Goal: Book appointment/travel/reservation

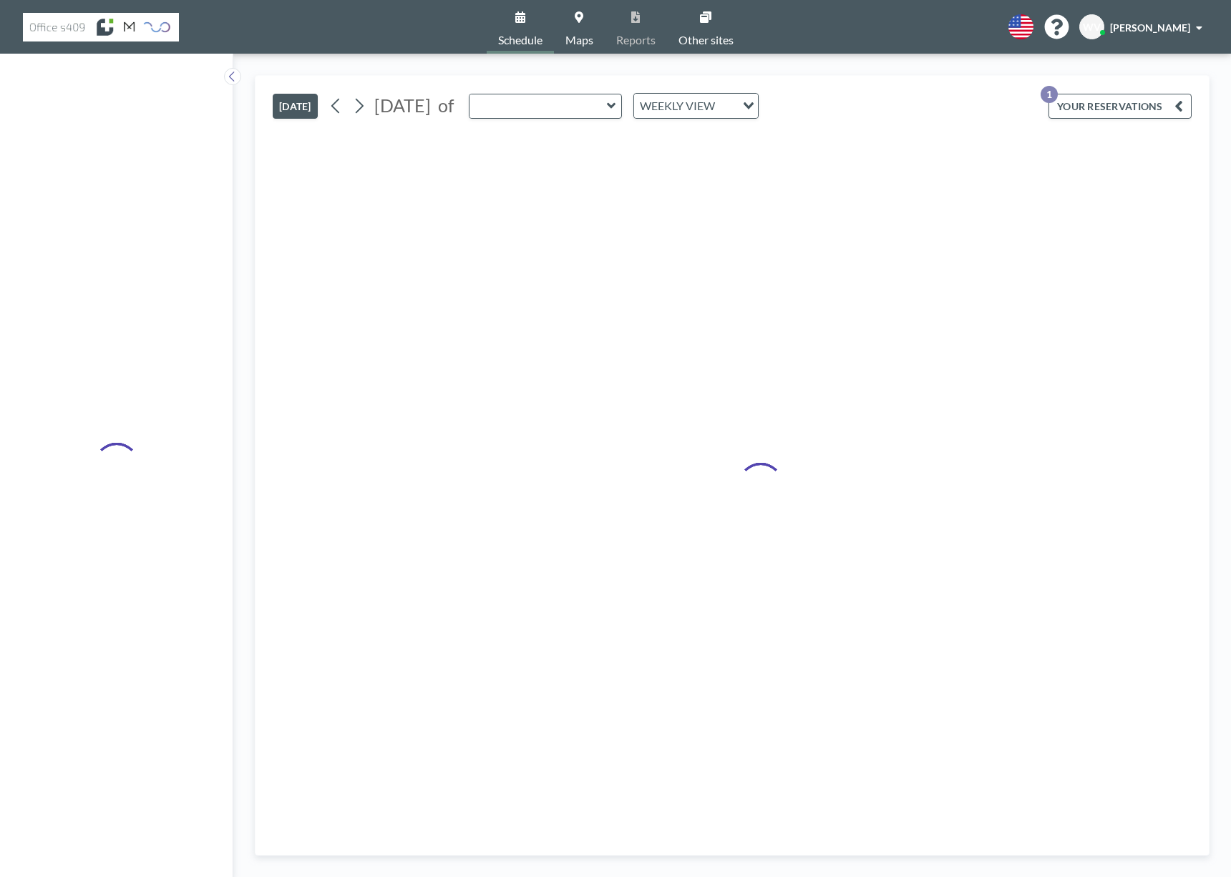
type input "Meet 2"
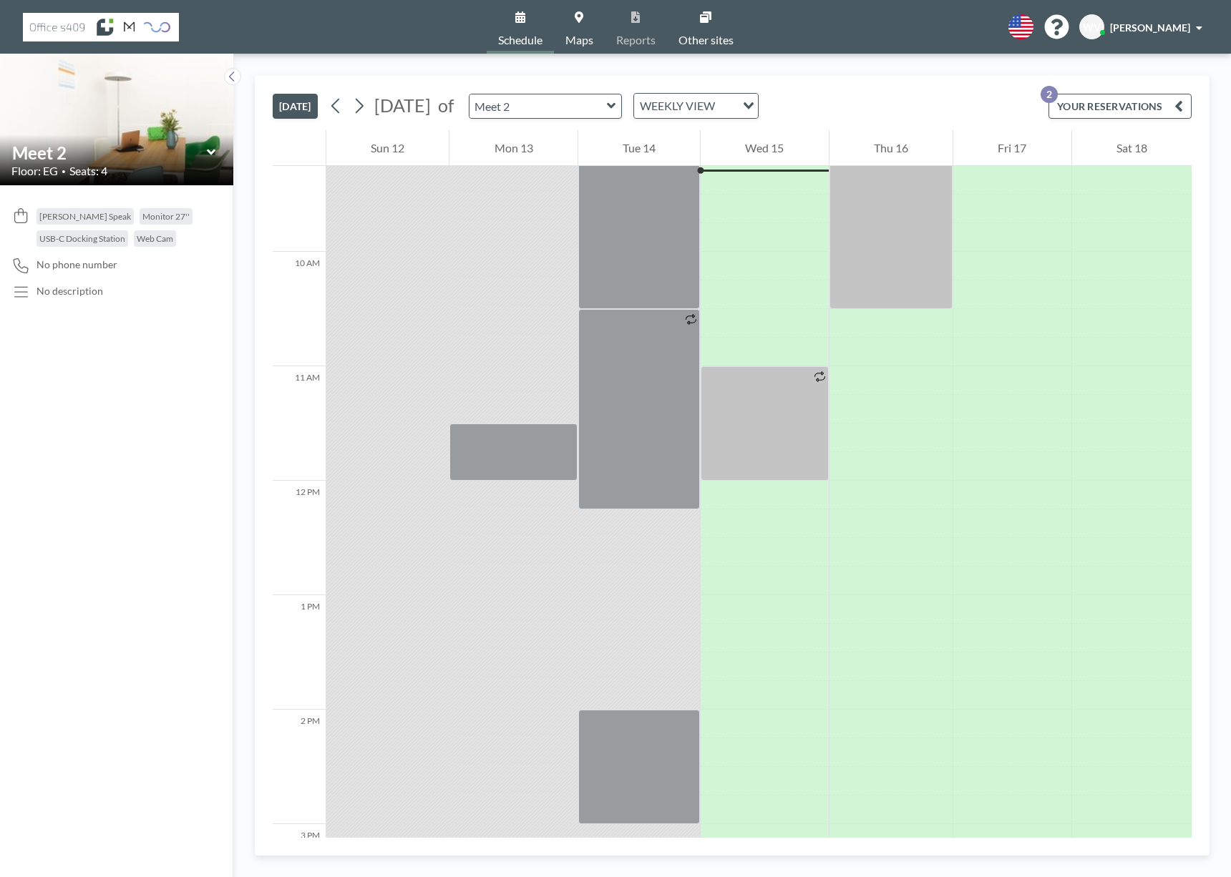
scroll to position [887, 0]
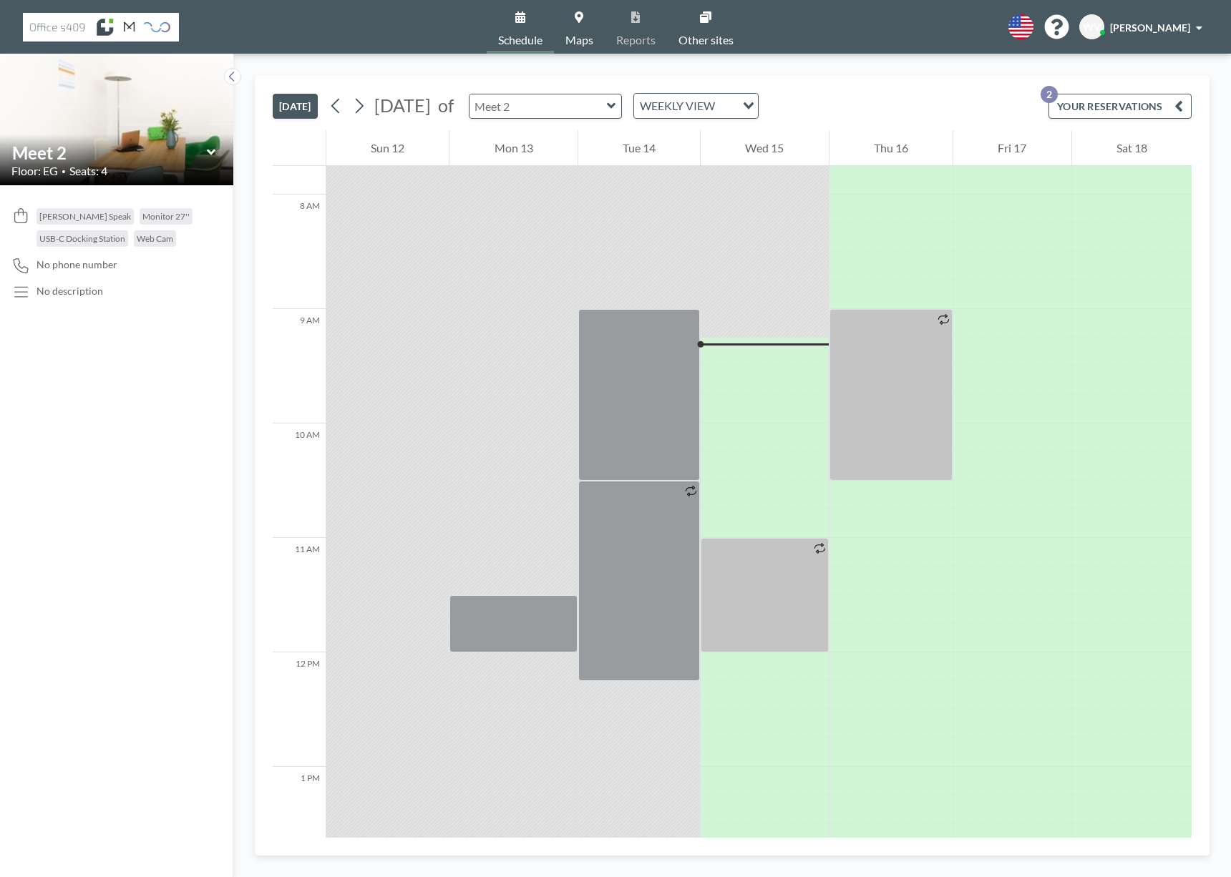
click at [607, 102] on input "text" at bounding box center [537, 106] width 137 height 24
type input "Meet 1"
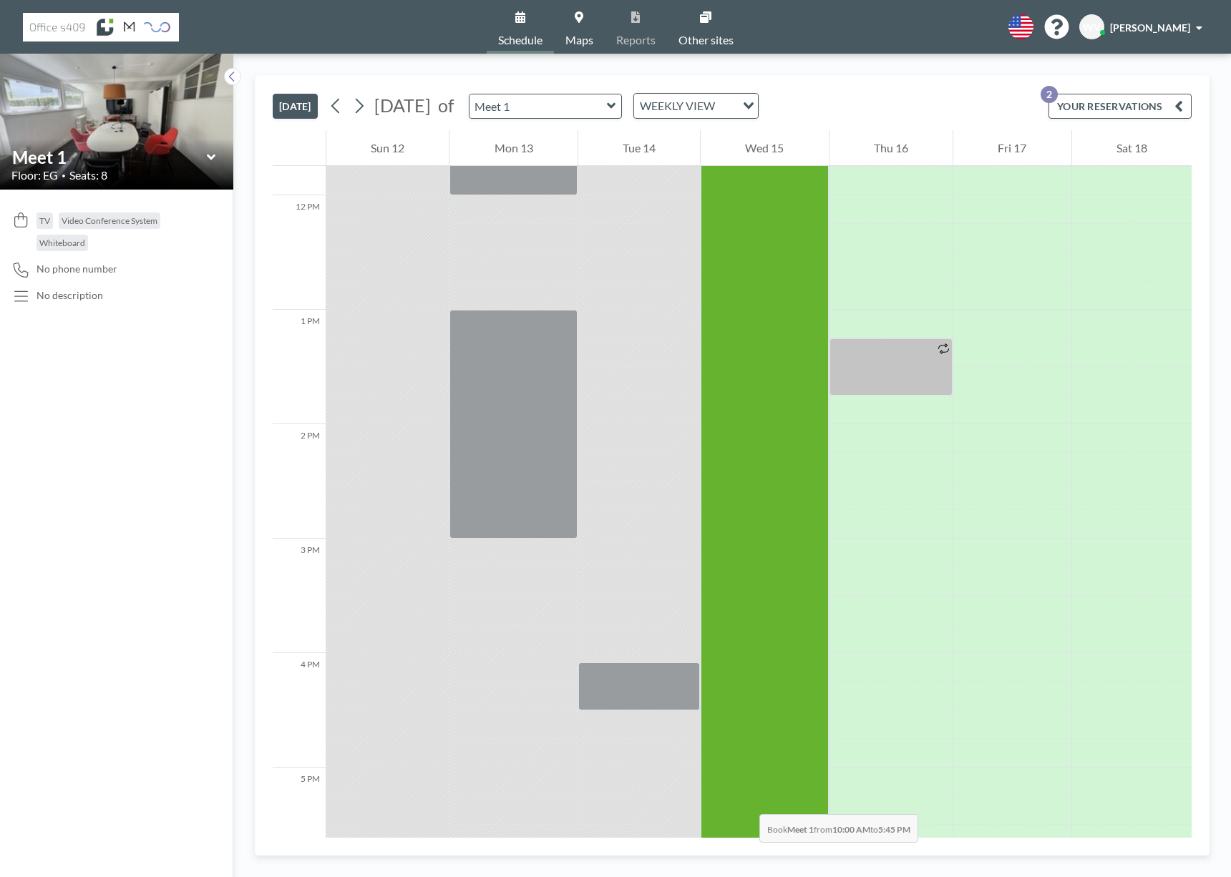
scroll to position [1418, 0]
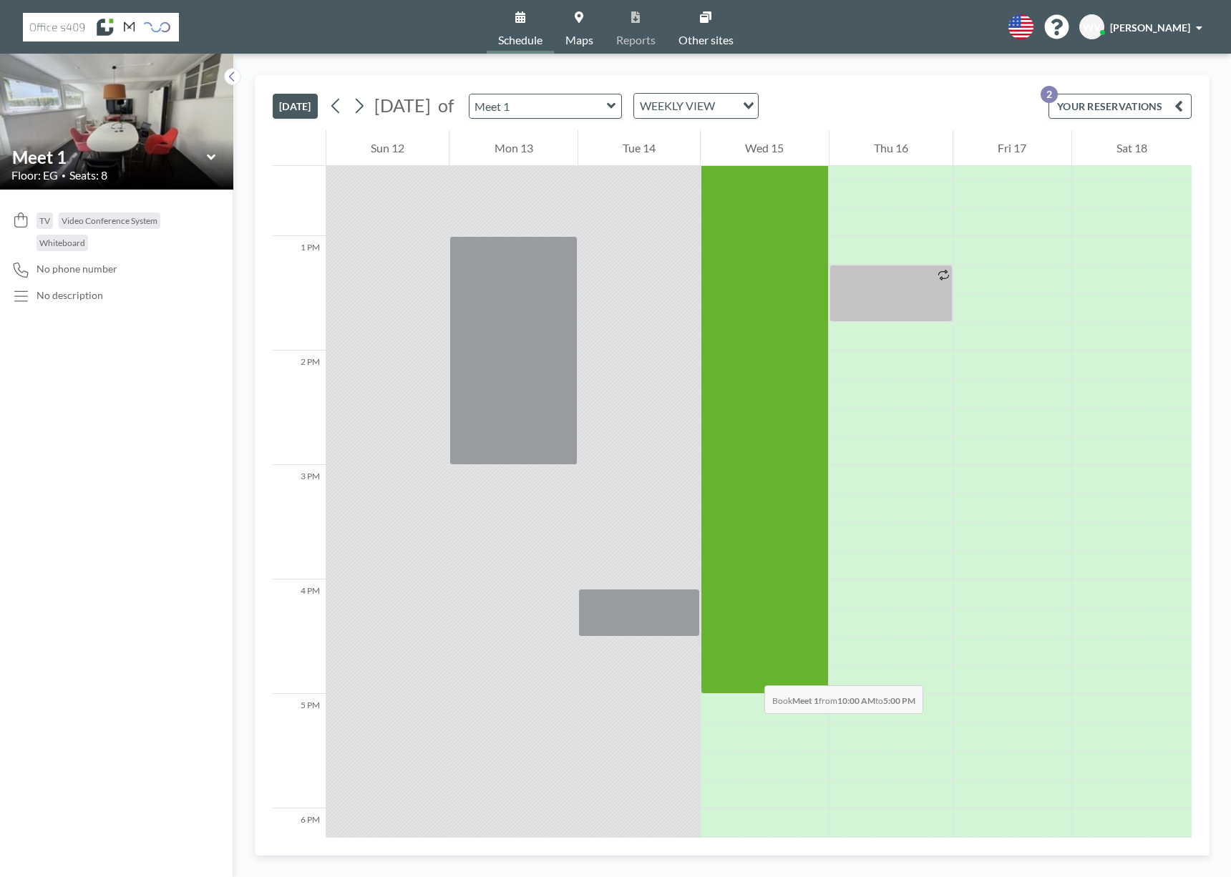
drag, startPoint x: 756, startPoint y: 429, endPoint x: 750, endPoint y: 671, distance: 242.0
click at [750, 671] on div at bounding box center [764, 294] width 127 height 802
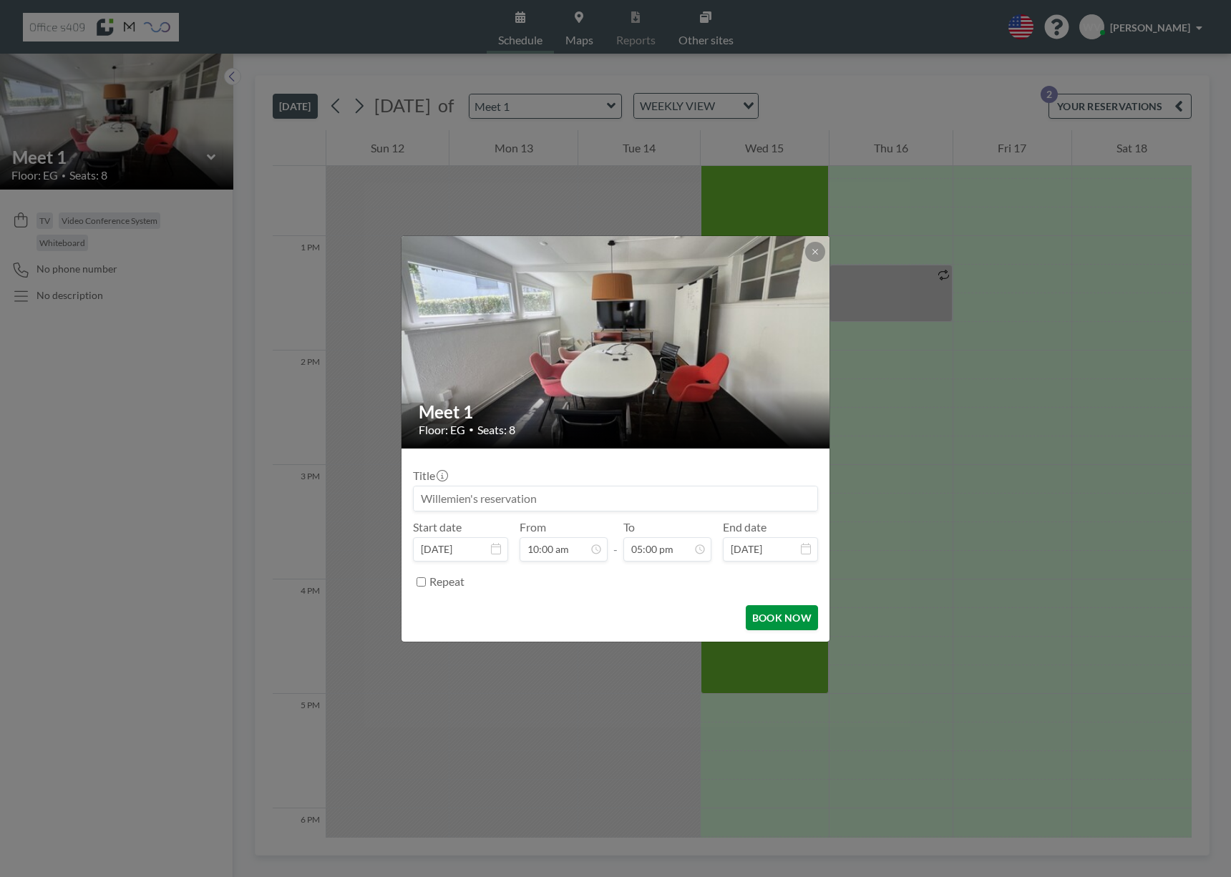
click at [779, 616] on button "BOOK NOW" at bounding box center [782, 617] width 72 height 25
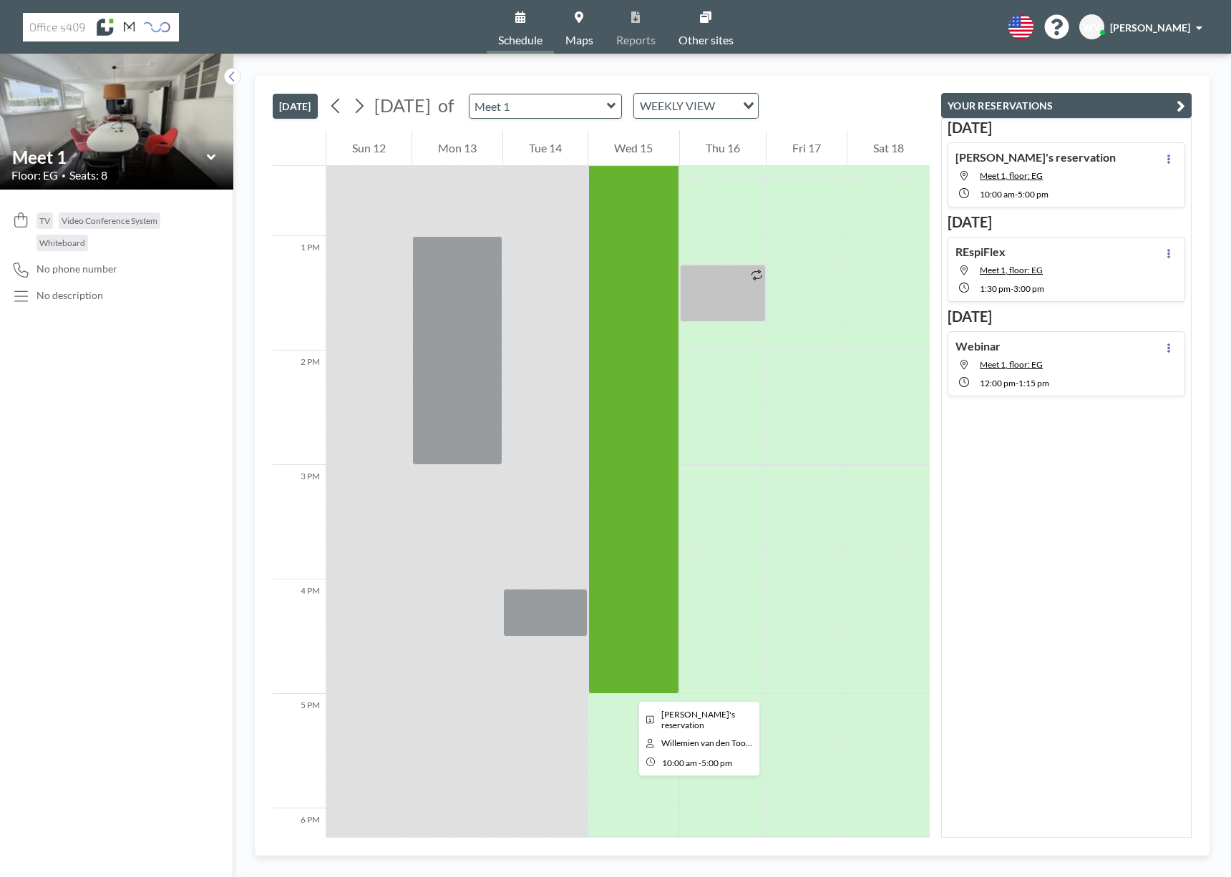
click at [627, 688] on div at bounding box center [633, 294] width 90 height 802
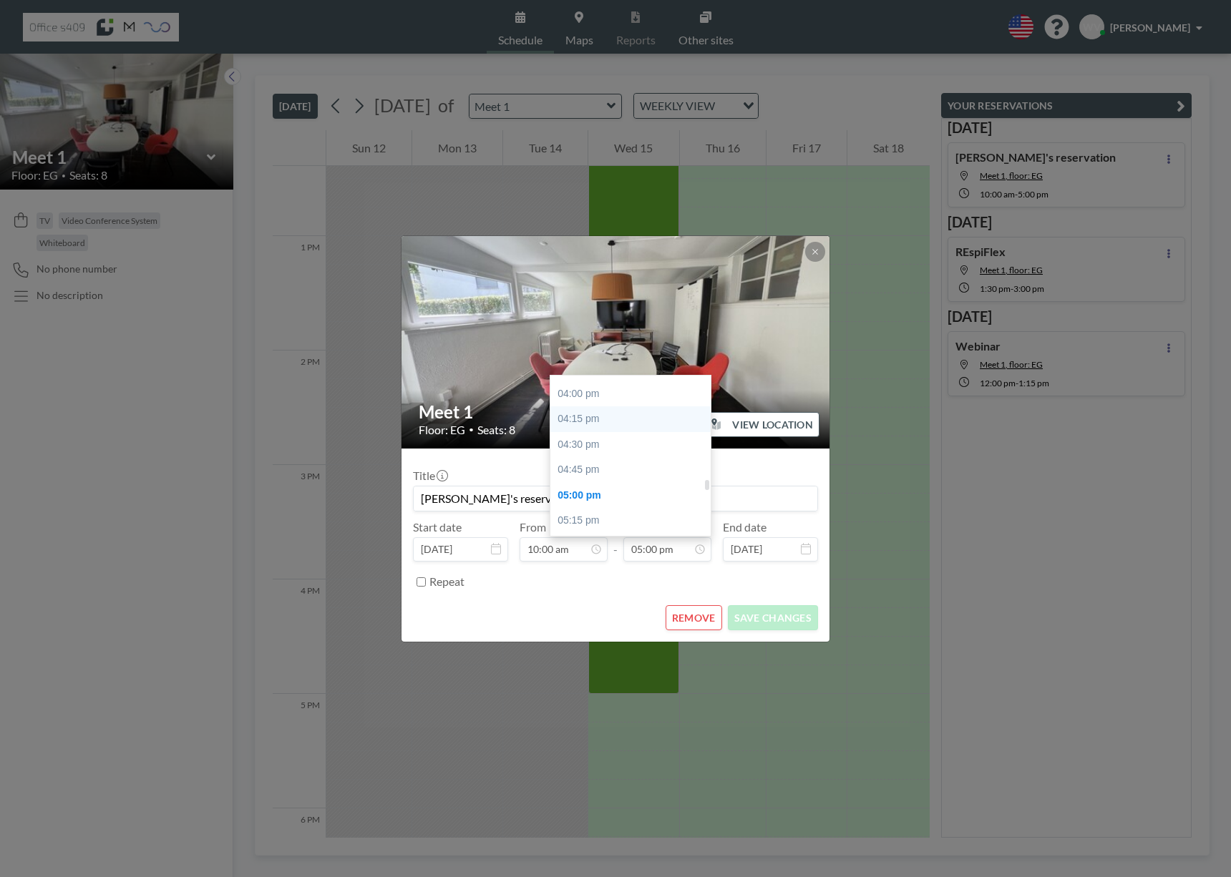
scroll to position [1623, 0]
click at [592, 401] on div "04:00 pm" at bounding box center [634, 396] width 168 height 26
type input "04:00 pm"
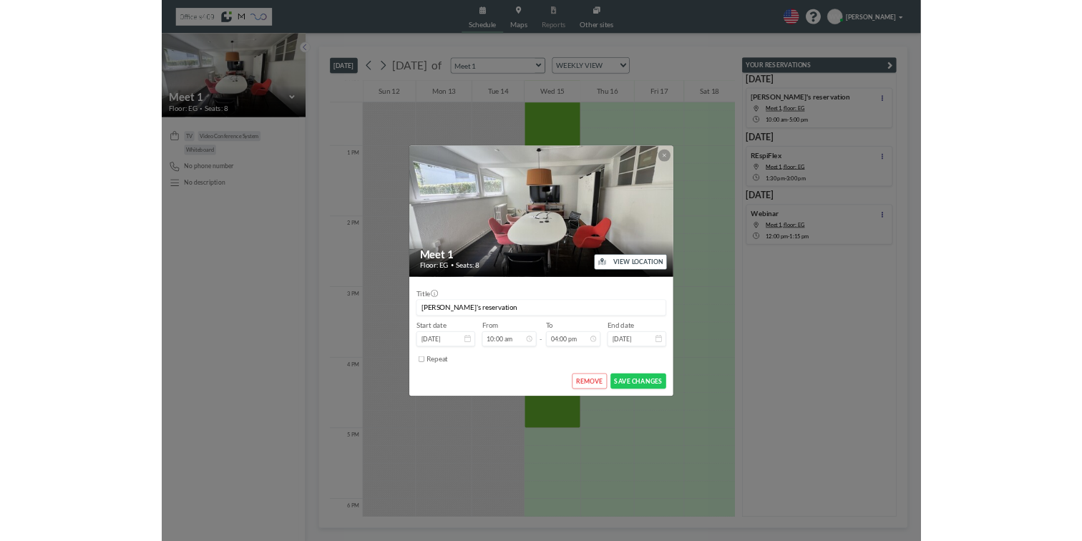
scroll to position [1630, 0]
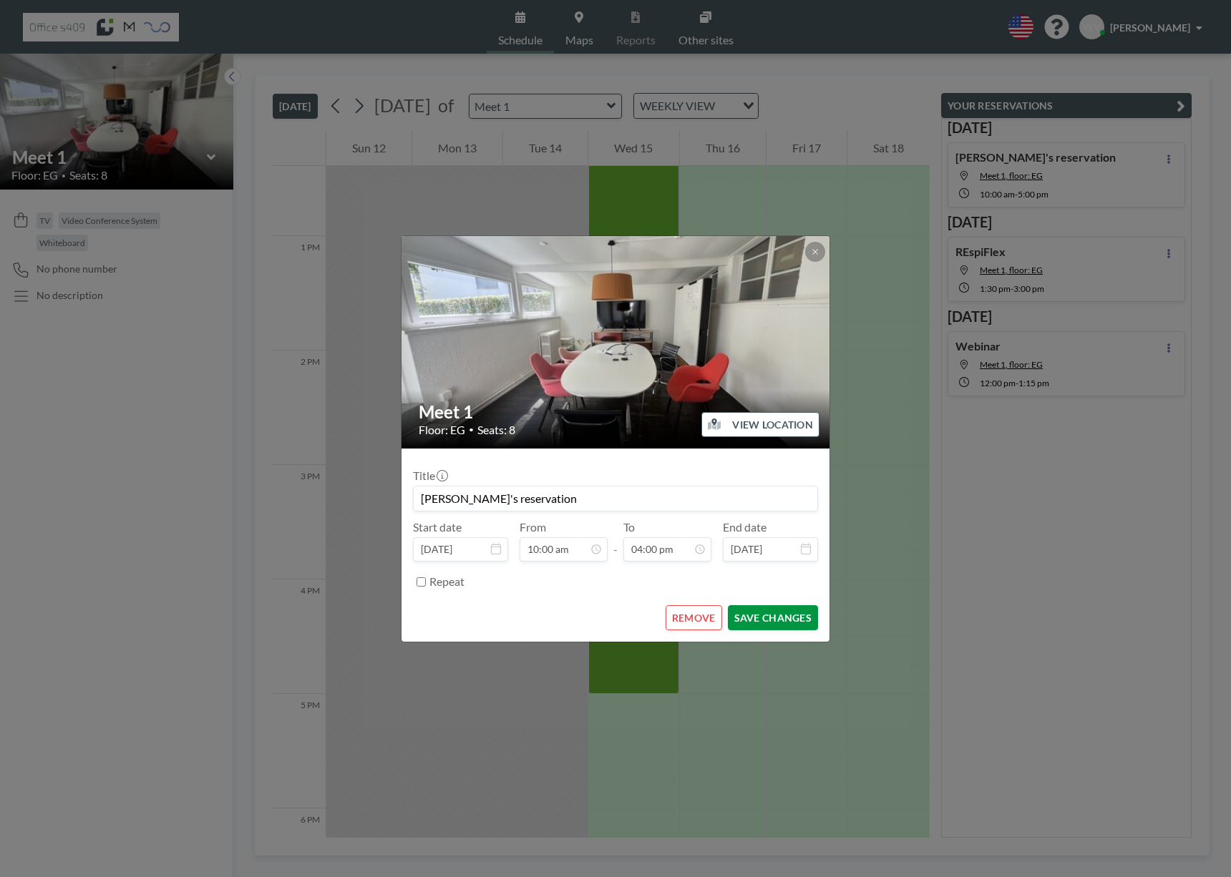
click at [768, 618] on button "SAVE CHANGES" at bounding box center [773, 617] width 90 height 25
